Goal: Navigation & Orientation: Find specific page/section

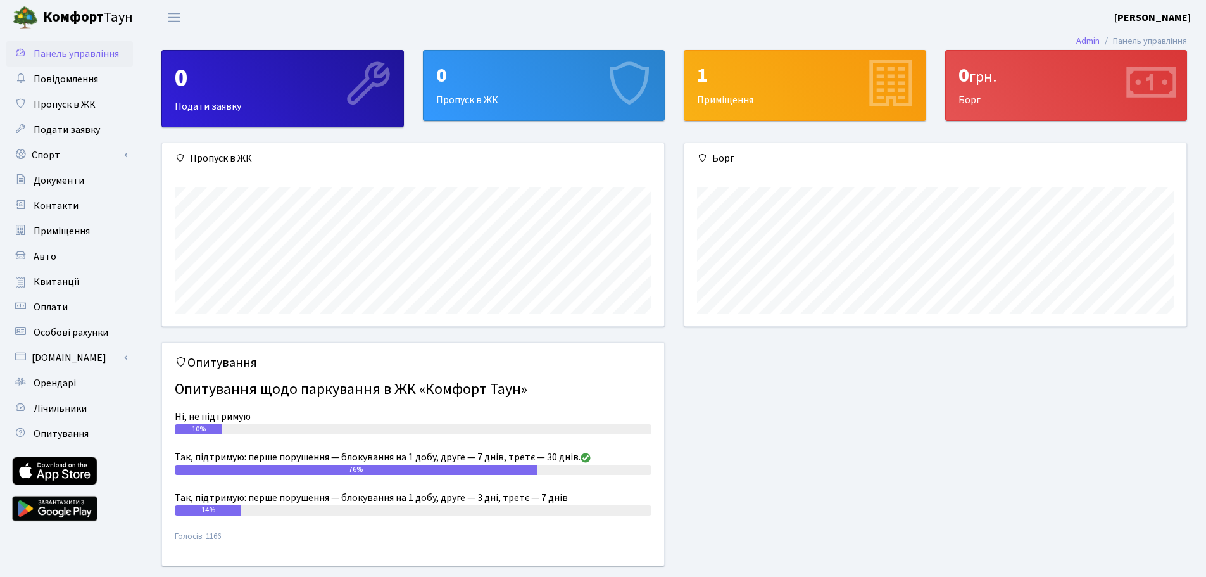
scroll to position [183, 502]
